Goal: Communication & Community: Participate in discussion

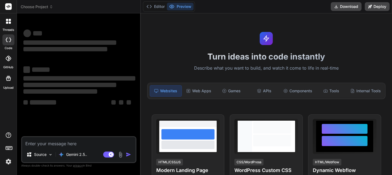
click at [8, 149] on rect at bounding box center [8, 149] width 2 height 1
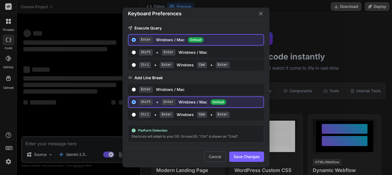
click at [9, 159] on div "Keyboard Preferences Execute Query Enter Windows / Mac Default Shift + Enter Wi…" at bounding box center [196, 87] width 392 height 175
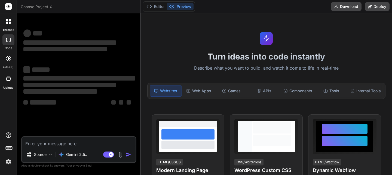
click at [9, 159] on img at bounding box center [8, 161] width 9 height 9
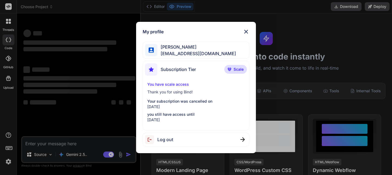
click at [87, 114] on div "My profile [PERSON_NAME] [EMAIL_ADDRESS][DOMAIN_NAME] Subscription Tier Scale Y…" at bounding box center [196, 87] width 392 height 175
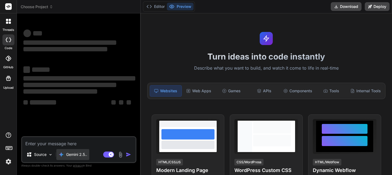
click at [76, 156] on p "Gemini 2.5.." at bounding box center [76, 154] width 21 height 5
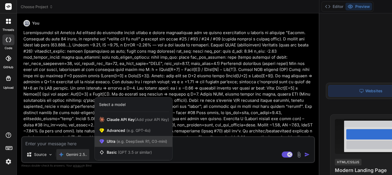
click at [122, 138] on div "Ultra (e.g. DeepSeek R1, O3-mini)" at bounding box center [134, 141] width 78 height 11
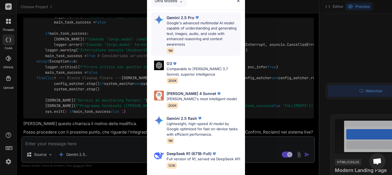
click at [189, 34] on p "Google's advanced multimodal AI model capable of understanding and generating t…" at bounding box center [204, 33] width 74 height 27
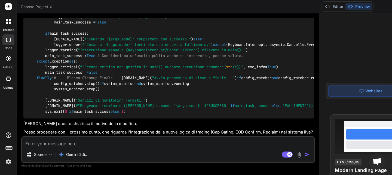
click at [12, 25] on div at bounding box center [8, 21] width 11 height 11
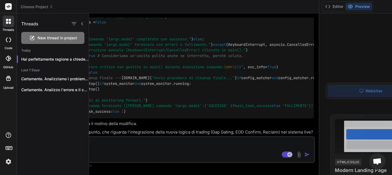
click at [44, 36] on span "New thread in project" at bounding box center [58, 37] width 40 height 5
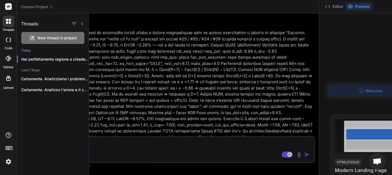
scroll to position [10, 0]
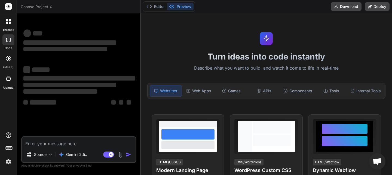
type textarea "x"
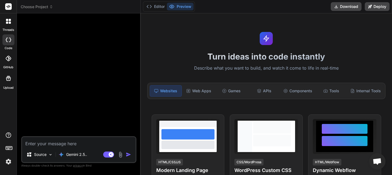
click at [38, 140] on textarea at bounding box center [79, 142] width 114 height 10
paste textarea "Lore ipsumdolors ame co adipisc el seddoeiu, temporinci utl etdolorema a " "eni…"
type textarea "Lore ipsumdolors ame co adipisc el seddoeiu, temporinci utl etdolorema a " "eni…"
type textarea "x"
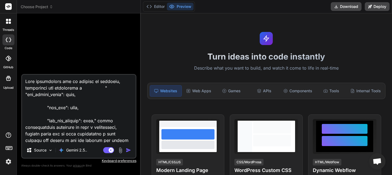
scroll to position [198134, 0]
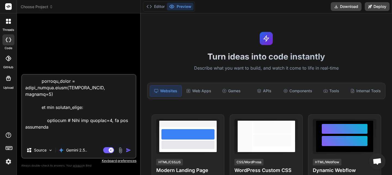
type textarea "Lore ipsumdolors ame co adipisc el seddoeiu, temporinci utl etdolorema a " "eni…"
click at [126, 150] on img "button" at bounding box center [128, 149] width 5 height 5
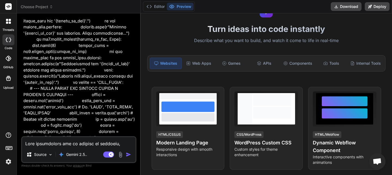
scroll to position [55, 0]
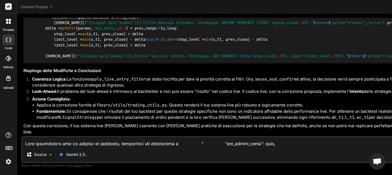
type textarea "x"
drag, startPoint x: 89, startPoint y: 68, endPoint x: 22, endPoint y: 53, distance: 68.7
click at [22, 53] on div "You Bind AI Certamente. Procedo con un'analisi approfondita della coerenza tra …" at bounding box center [245, 77] width 447 height 118
copy div "Loremipsum. Dolorsi ame co'adipisc elitseddoeiu tempo incididu utl et dolorem a…"
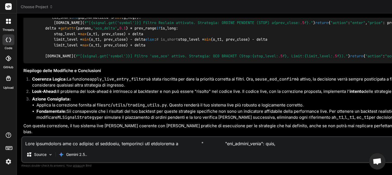
scroll to position [57571, 0]
